Goal: Find specific page/section: Find specific page/section

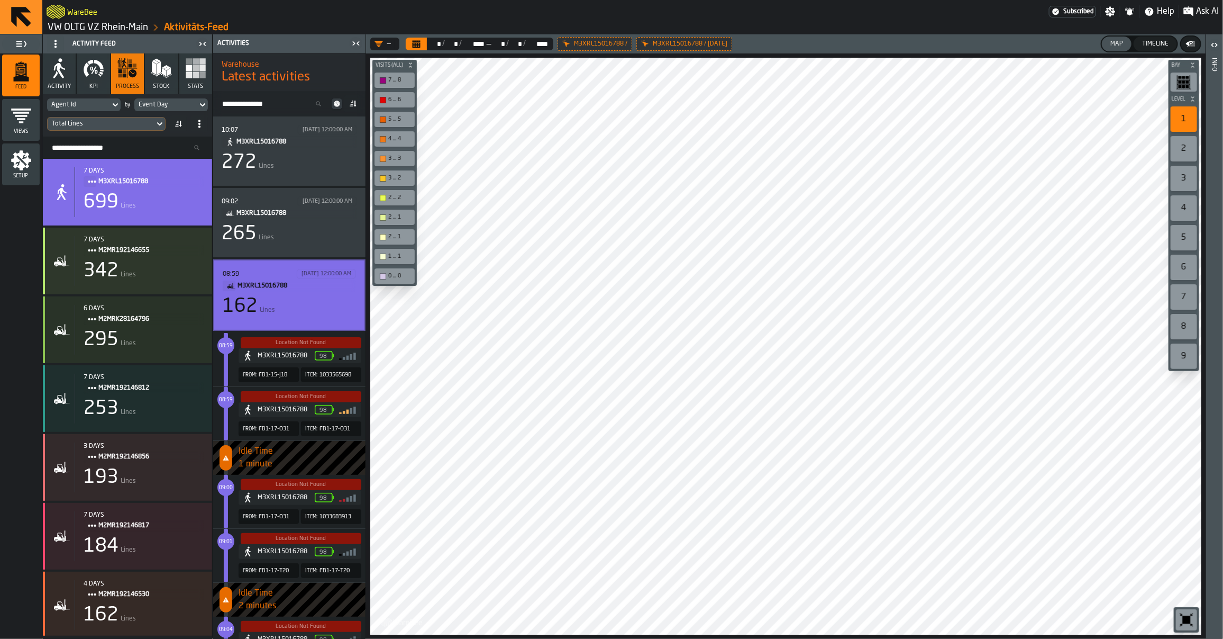
click at [84, 28] on link "VW OLTG VZ Rhein-Main" at bounding box center [98, 28] width 101 height 12
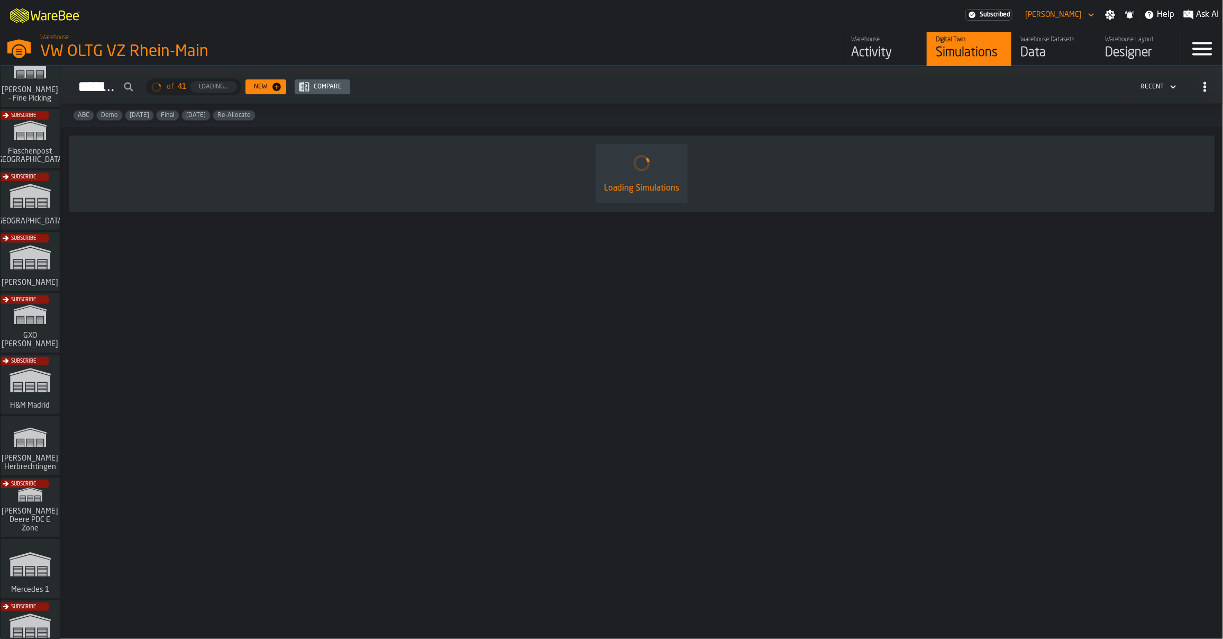
scroll to position [79, 0]
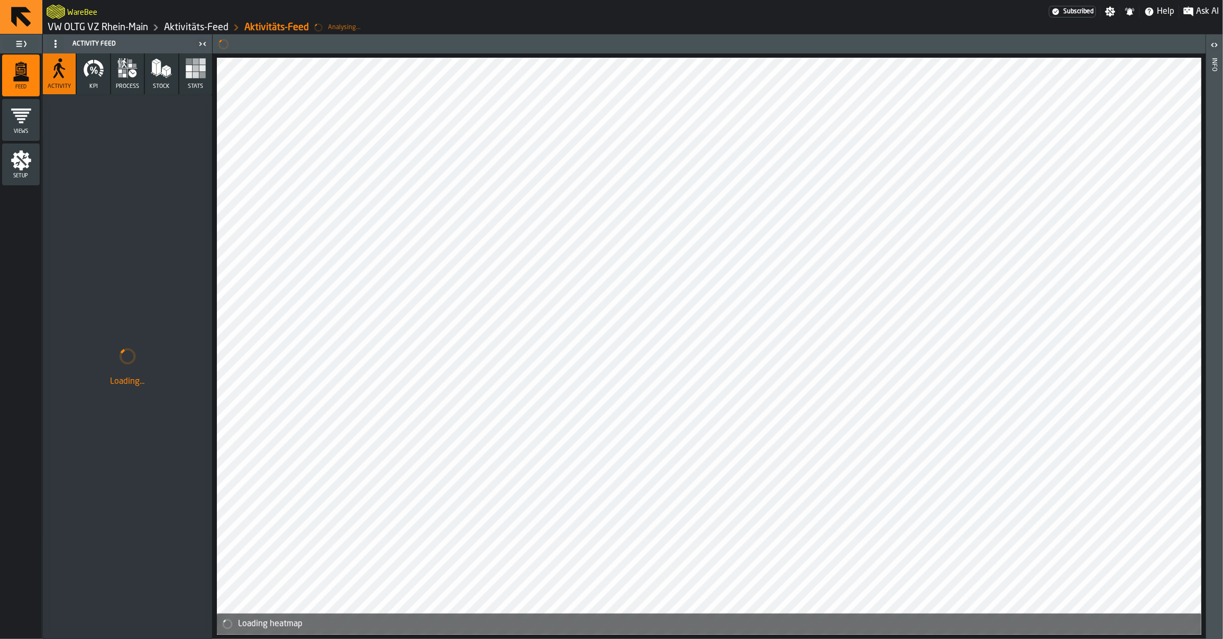
click at [108, 33] on link "VW OLTG VZ Rhein-Main" at bounding box center [98, 28] width 101 height 12
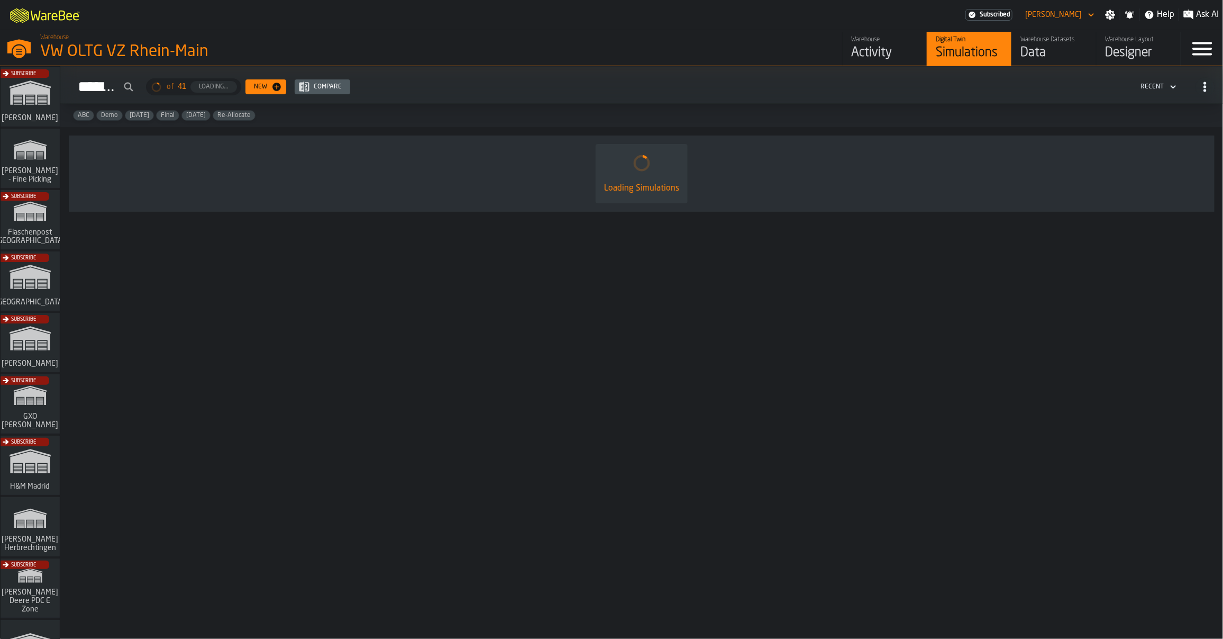
click at [46, 287] on div "Subscribe" at bounding box center [27, 283] width 59 height 61
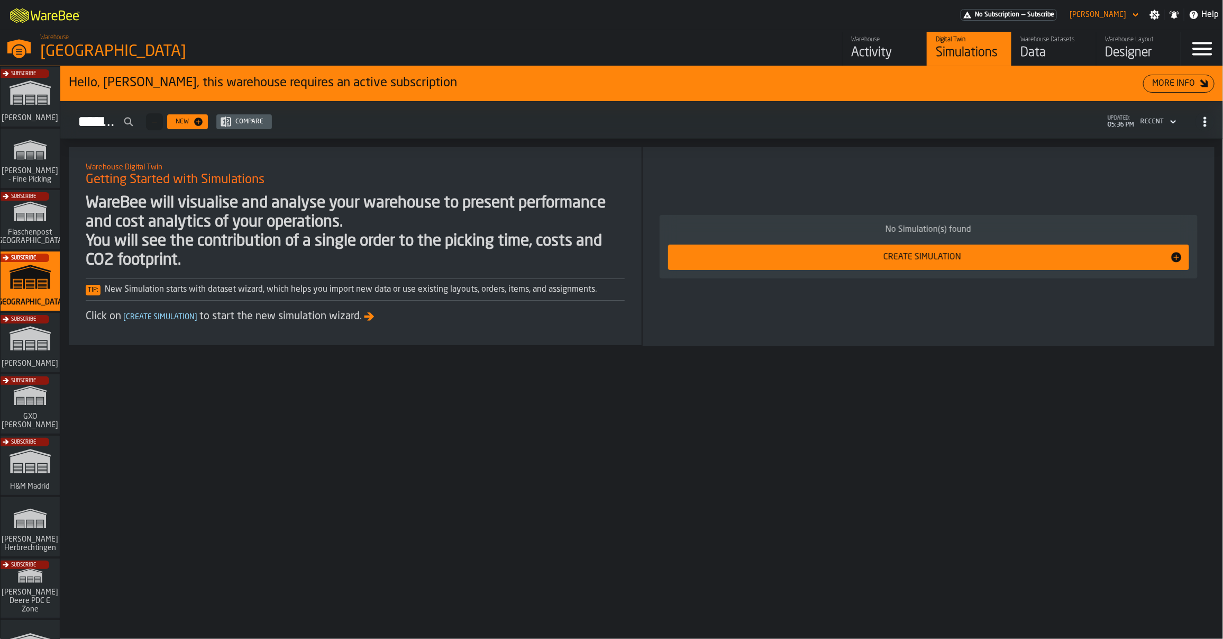
click at [1062, 45] on div "Data" at bounding box center [1054, 52] width 67 height 17
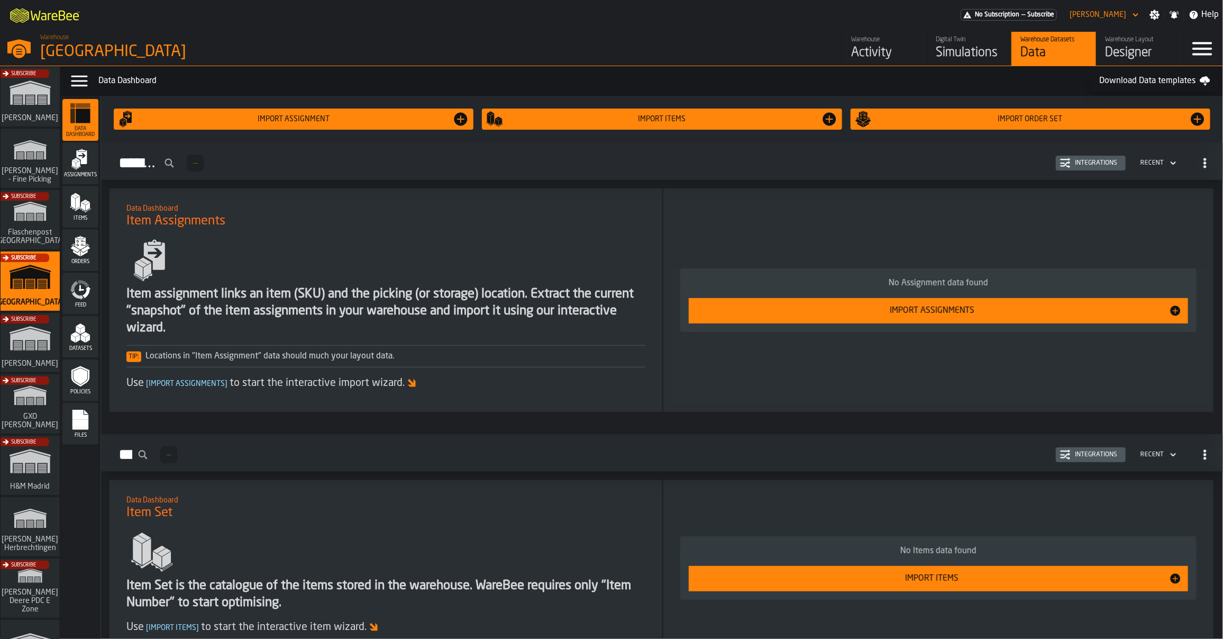
click at [83, 198] on icon "menu Items" at bounding box center [80, 202] width 21 height 21
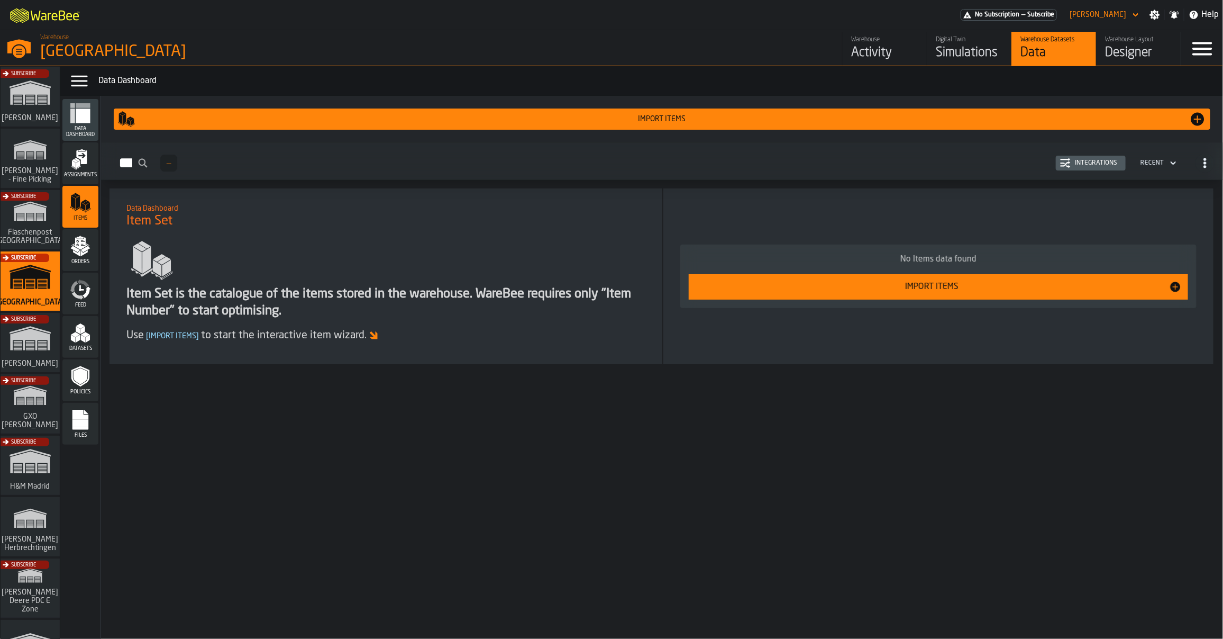
click at [66, 411] on div "Files" at bounding box center [80, 423] width 36 height 29
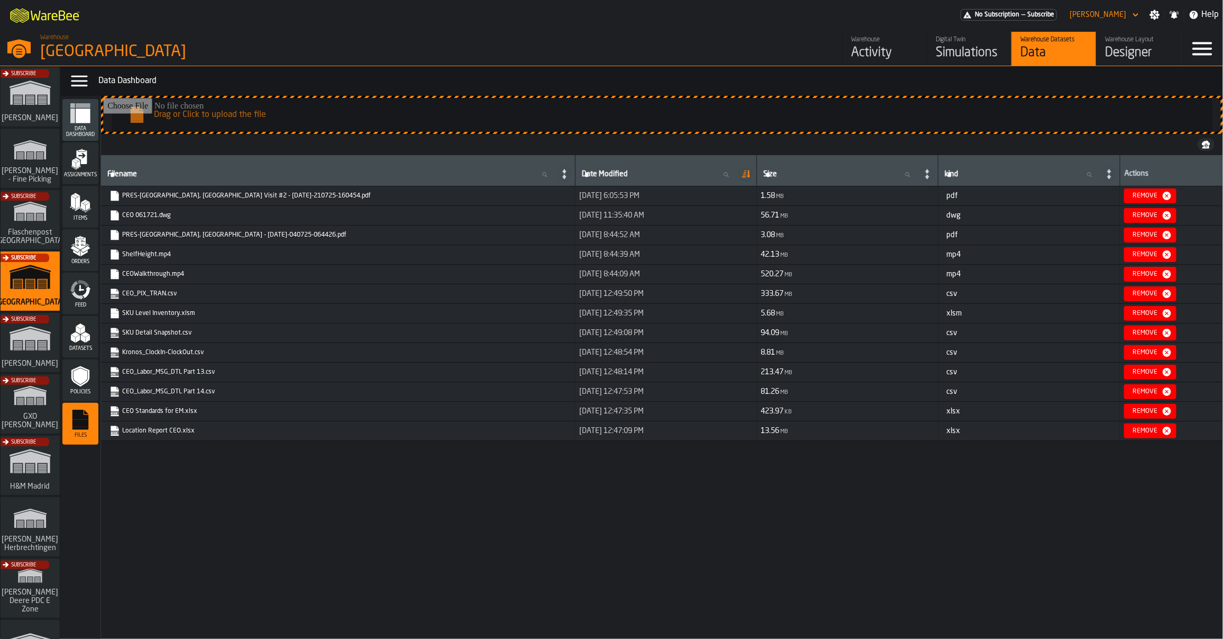
click at [148, 298] on link "CEO_PIX_TRAN.csv" at bounding box center [337, 293] width 455 height 11
click at [164, 315] on link "SKU Level Inventory.xlsm" at bounding box center [337, 313] width 455 height 11
